Goal: Task Accomplishment & Management: Manage account settings

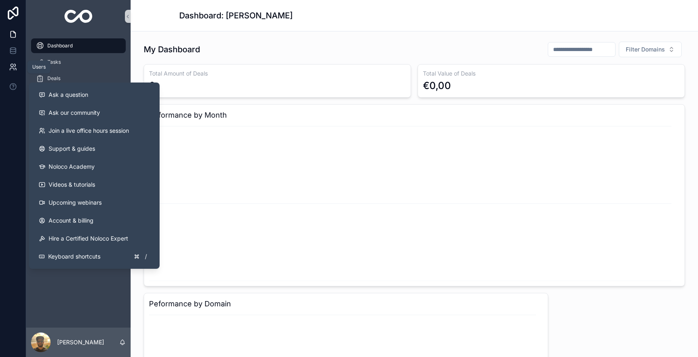
click at [15, 67] on icon at bounding box center [13, 67] width 8 height 8
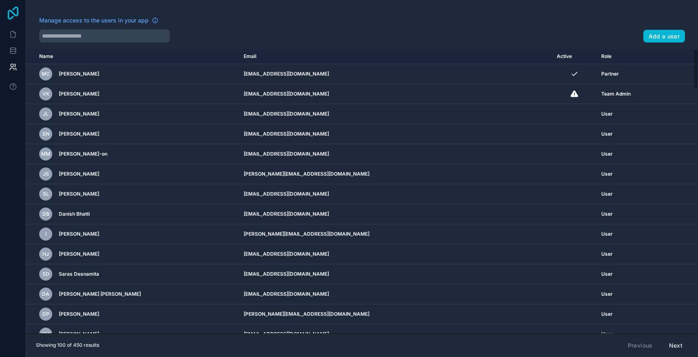
click at [15, 16] on icon at bounding box center [13, 13] width 16 height 13
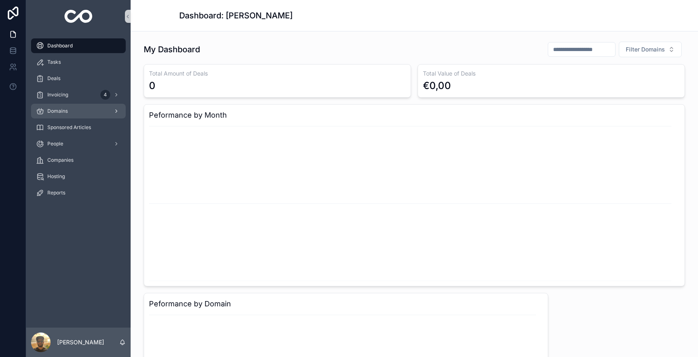
click at [83, 108] on div "Domains" at bounding box center [78, 111] width 85 height 13
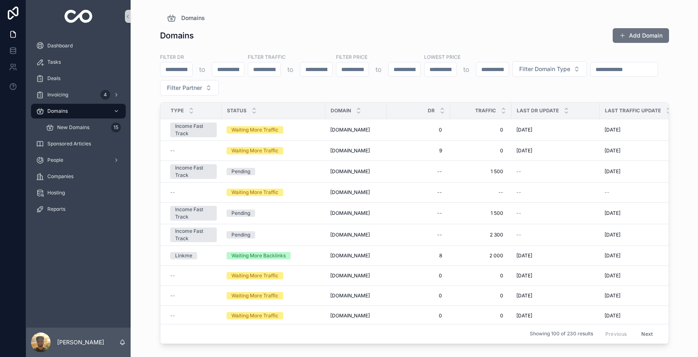
click at [616, 70] on input "scrollable content" at bounding box center [624, 69] width 67 height 11
type input "*******"
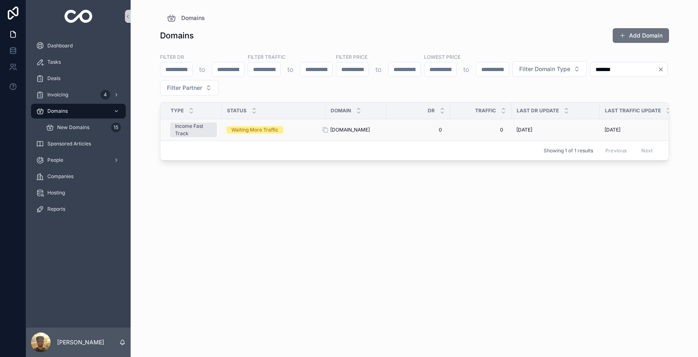
click at [340, 131] on span "[DOMAIN_NAME]" at bounding box center [350, 130] width 40 height 7
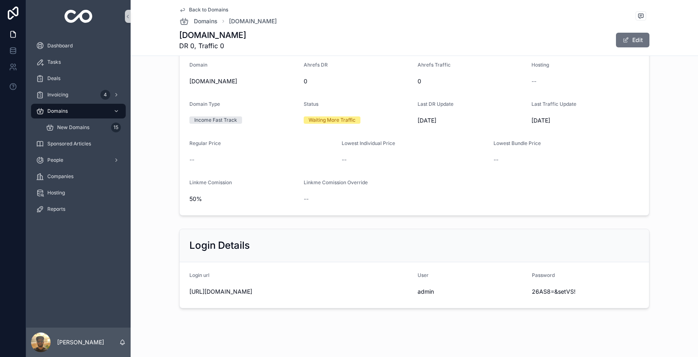
scroll to position [260, 0]
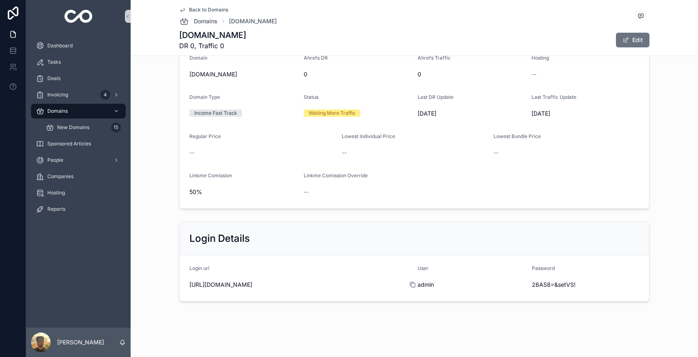
click at [411, 285] on icon "scrollable content" at bounding box center [412, 284] width 7 height 7
click at [524, 285] on icon "scrollable content" at bounding box center [527, 284] width 7 height 7
